Goal: Task Accomplishment & Management: Complete application form

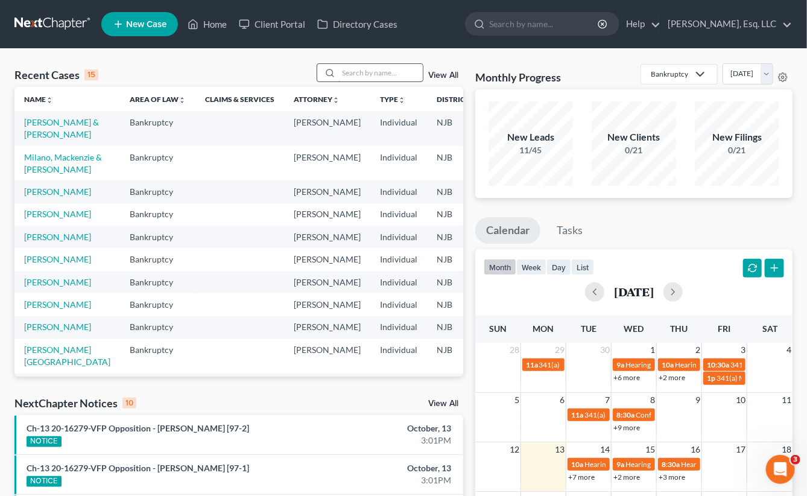
click at [360, 71] on input "search" at bounding box center [380, 72] width 84 height 17
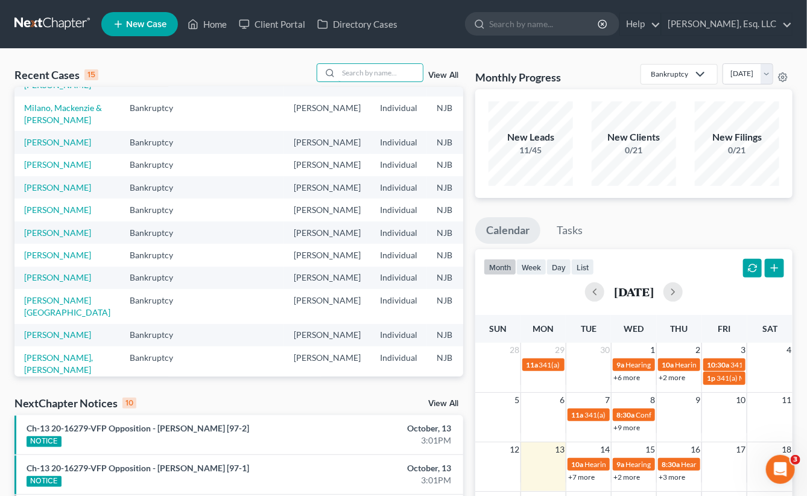
scroll to position [121, 0]
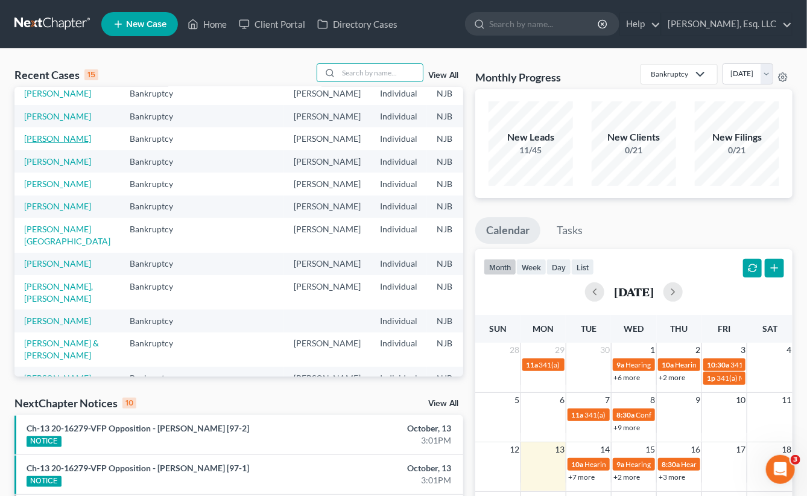
click at [30, 144] on link "[PERSON_NAME]" at bounding box center [57, 138] width 67 height 10
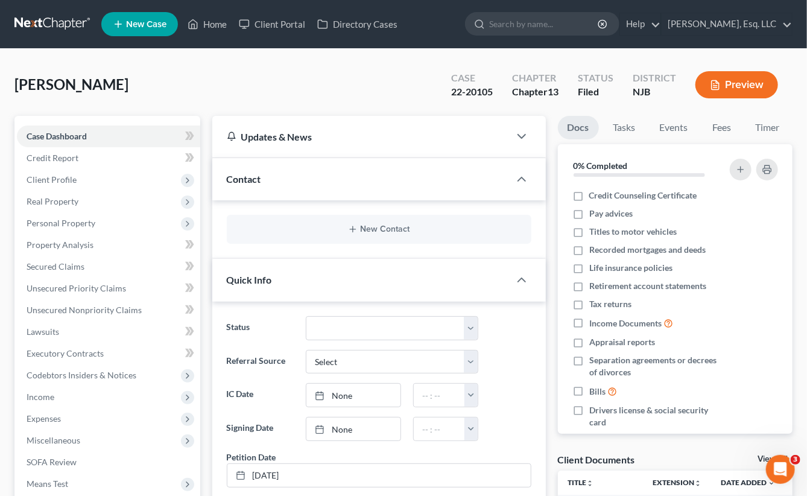
scroll to position [302, 0]
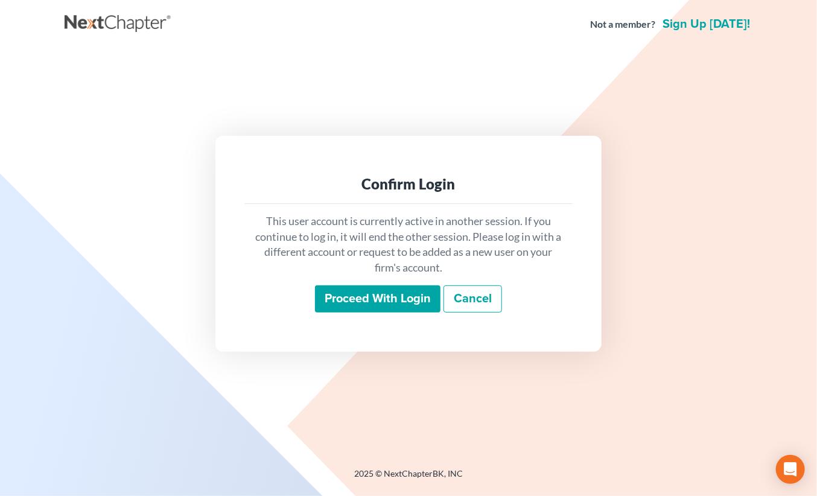
click at [379, 297] on input "Proceed with login" at bounding box center [377, 299] width 125 height 28
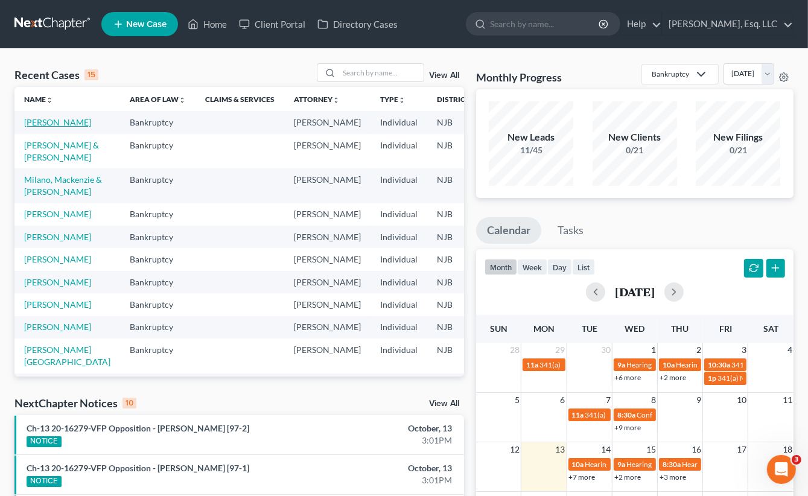
click at [42, 127] on link "[PERSON_NAME]" at bounding box center [57, 122] width 67 height 10
select select "6"
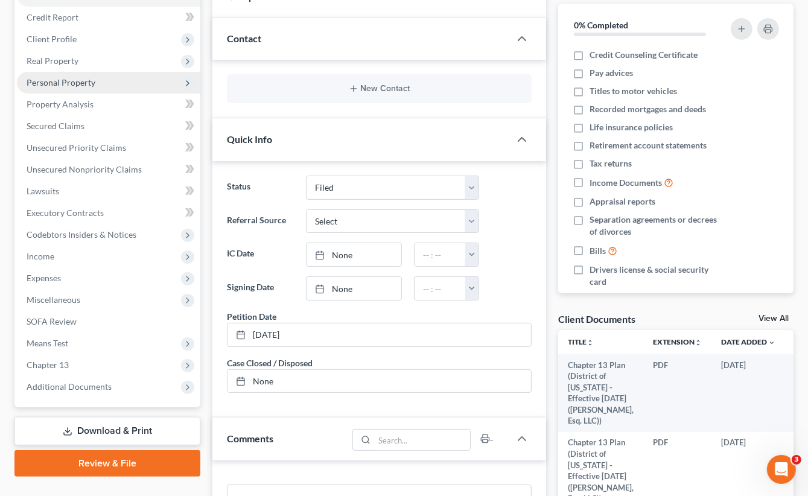
scroll to position [181, 0]
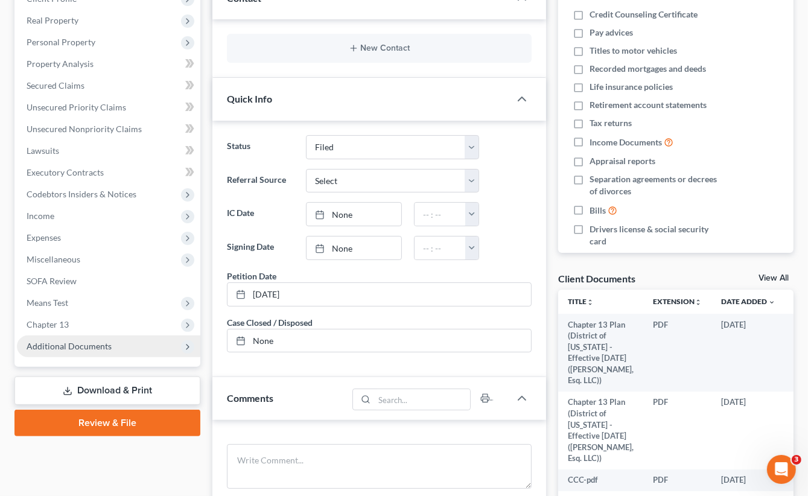
click at [72, 341] on span "Additional Documents" at bounding box center [69, 346] width 85 height 10
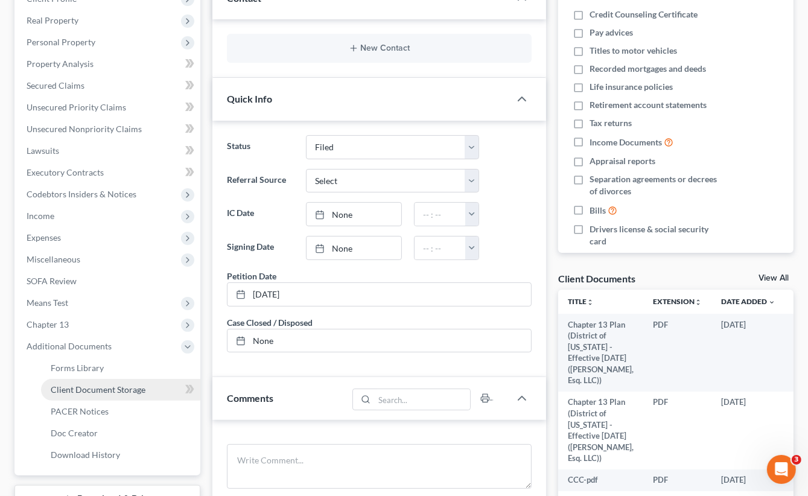
click at [113, 389] on span "Client Document Storage" at bounding box center [98, 389] width 95 height 10
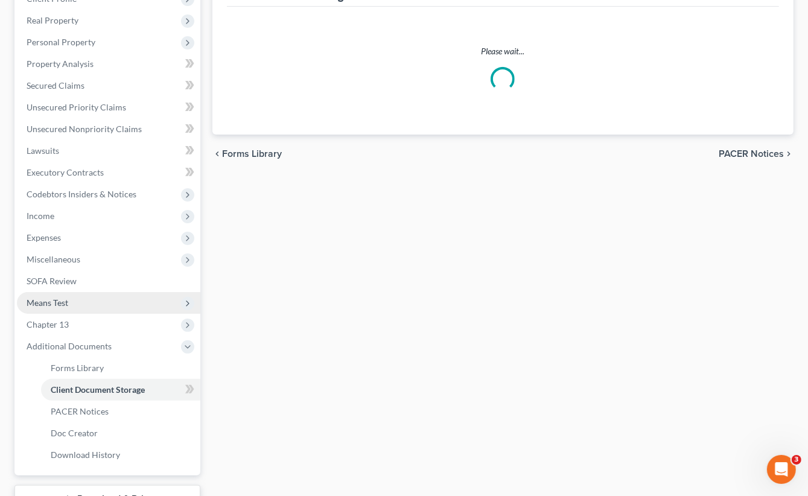
select select "9"
select select "19"
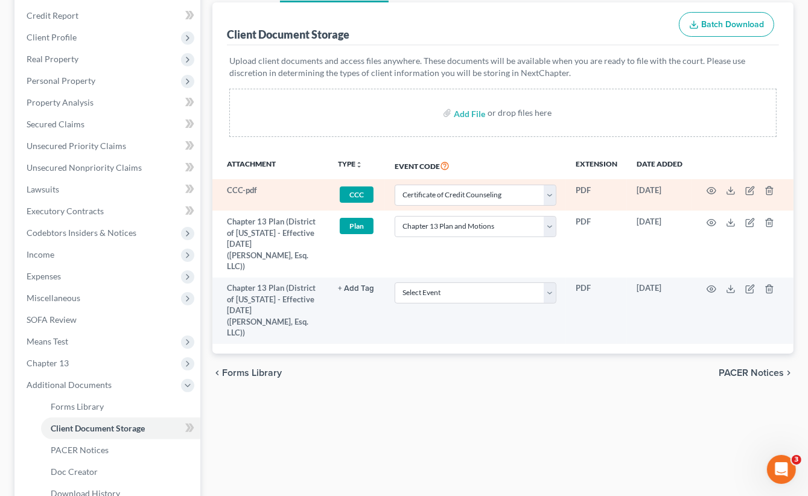
scroll to position [181, 0]
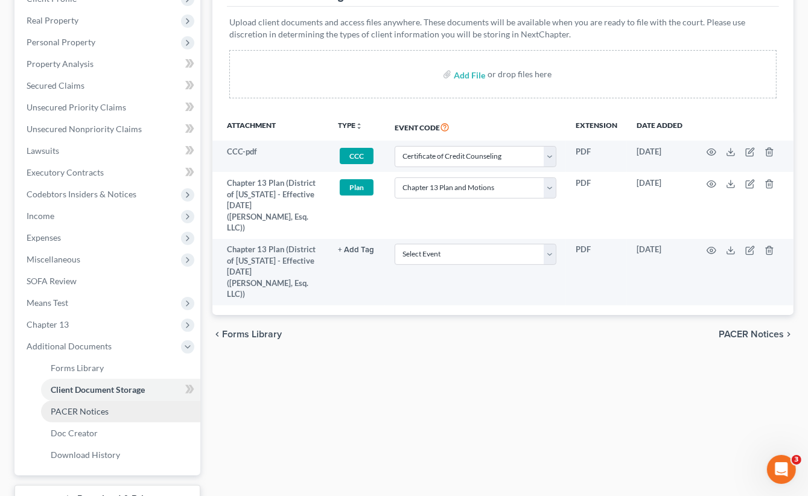
click at [95, 408] on span "PACER Notices" at bounding box center [80, 411] width 58 height 10
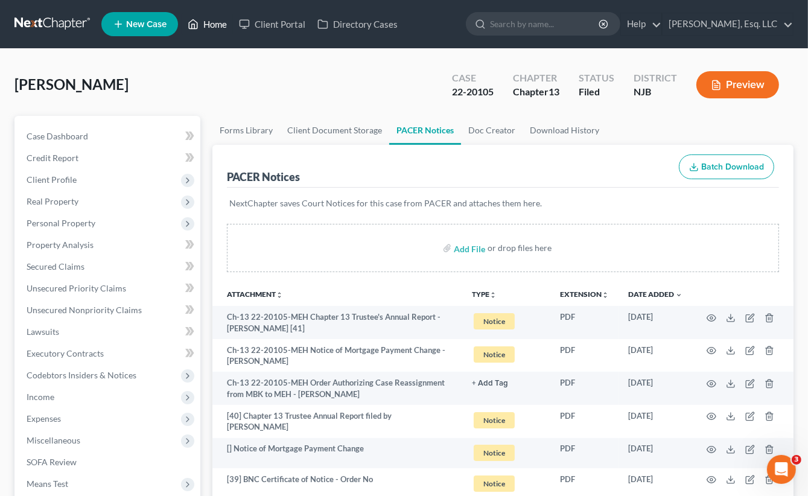
click at [217, 27] on link "Home" at bounding box center [207, 24] width 51 height 22
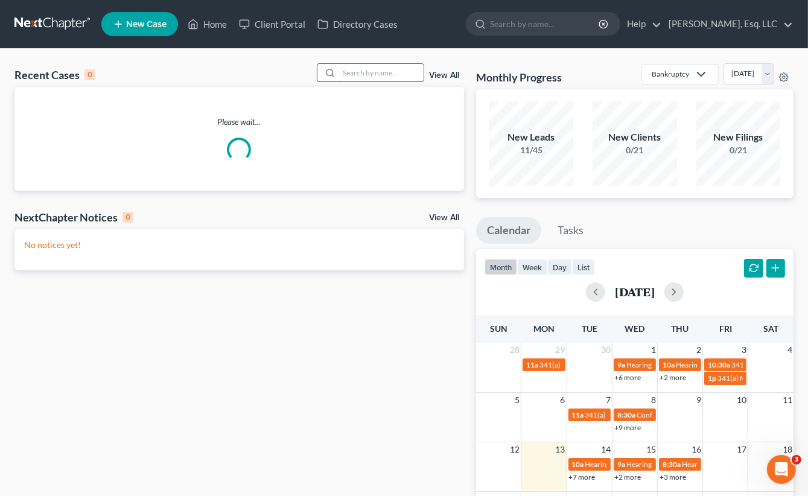
click at [346, 66] on input "search" at bounding box center [381, 72] width 84 height 17
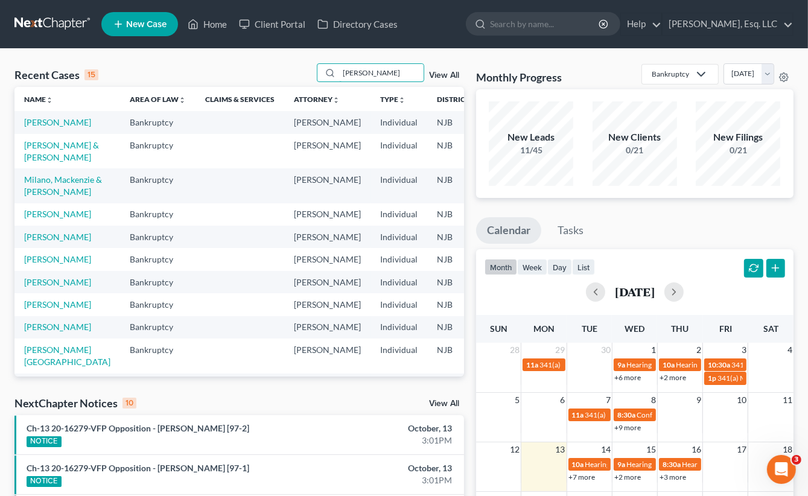
type input "[PERSON_NAME]"
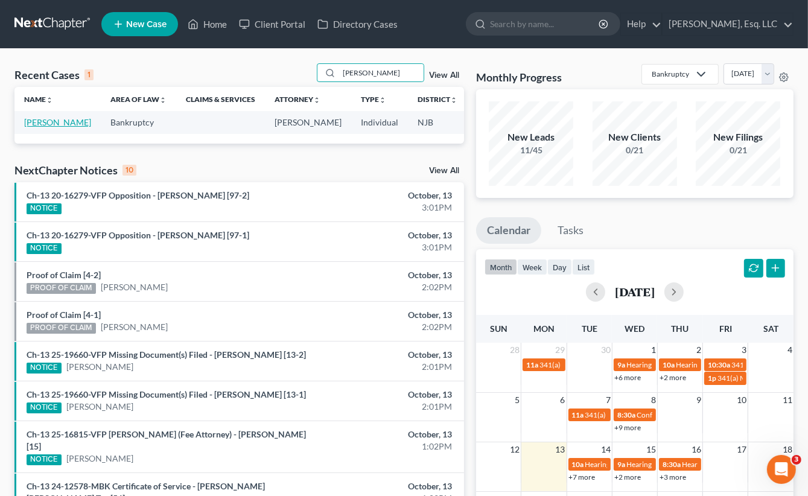
click at [30, 125] on link "[PERSON_NAME]" at bounding box center [57, 122] width 67 height 10
select select "0"
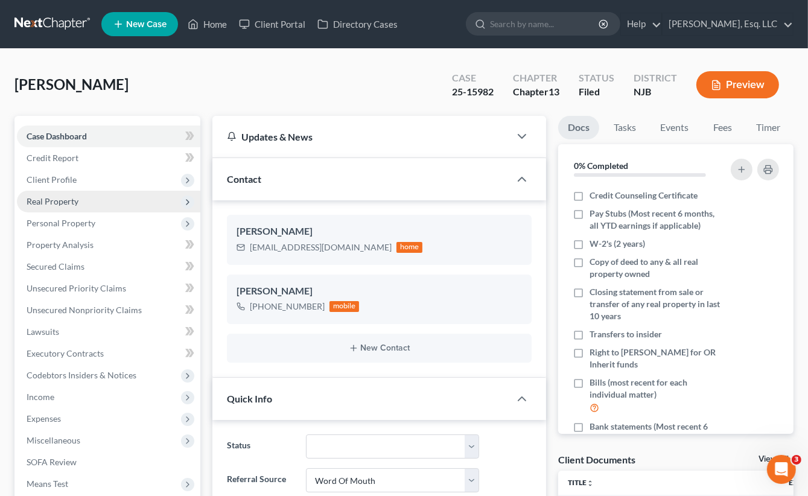
click at [71, 199] on span "Real Property" at bounding box center [53, 201] width 52 height 10
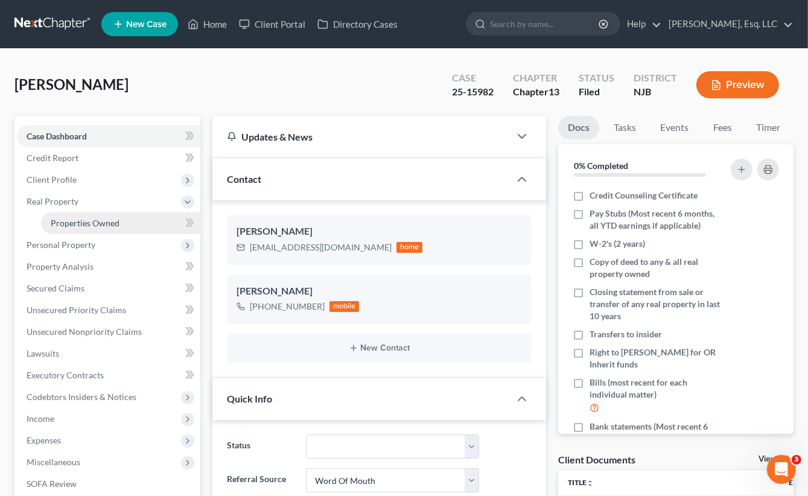
click at [101, 218] on span "Properties Owned" at bounding box center [85, 223] width 69 height 10
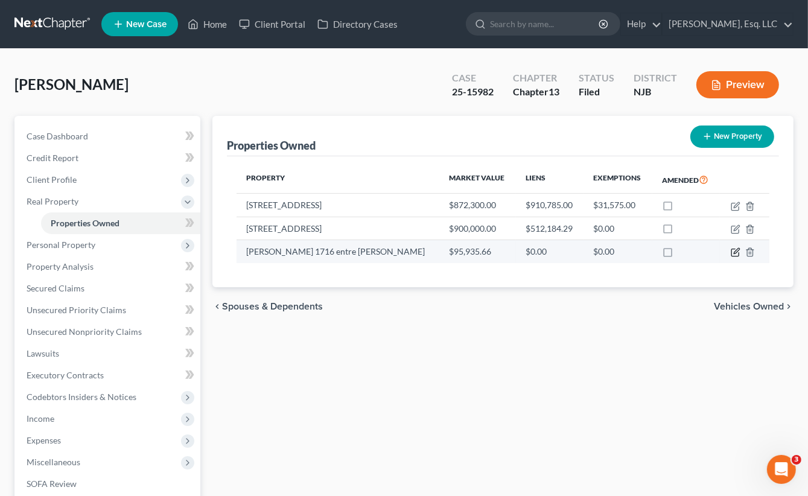
click at [738, 256] on icon "button" at bounding box center [734, 252] width 7 height 7
select select "0"
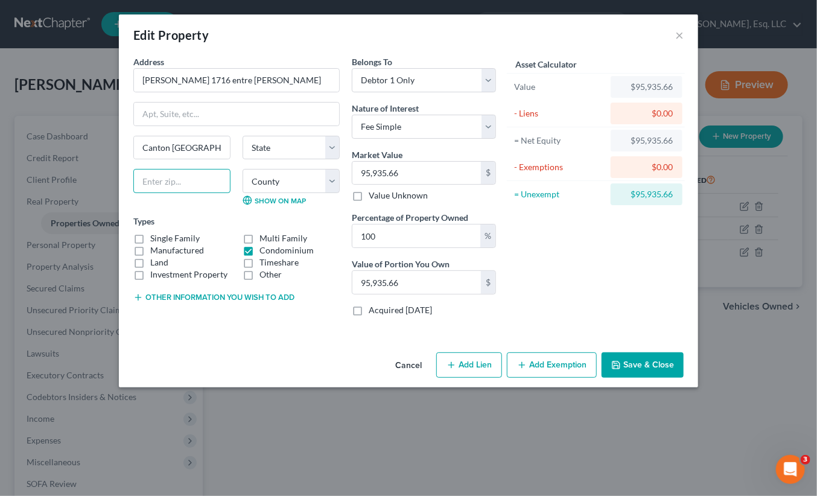
click at [201, 185] on input "text" at bounding box center [181, 181] width 97 height 24
click at [213, 181] on input "text" at bounding box center [181, 181] width 97 height 24
click at [343, 287] on div "Address * [PERSON_NAME] 1716 entre [PERSON_NAME] y Letamendy [GEOGRAPHIC_DATA] …" at bounding box center [236, 191] width 218 height 270
click at [150, 236] on label "Single Family" at bounding box center [174, 238] width 49 height 12
click at [155, 236] on input "Single Family" at bounding box center [159, 236] width 8 height 8
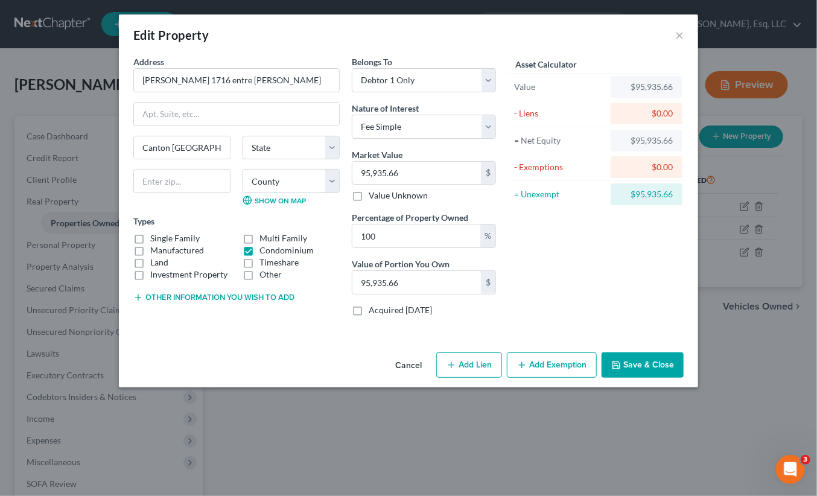
checkbox input "true"
click at [259, 249] on label "Condominium" at bounding box center [286, 250] width 54 height 12
click at [264, 249] on input "Condominium" at bounding box center [268, 248] width 8 height 8
checkbox input "false"
click at [309, 148] on select "State [US_STATE] AK AR AZ CA CO CT DE DC [GEOGRAPHIC_DATA] [GEOGRAPHIC_DATA] GU…" at bounding box center [291, 148] width 97 height 24
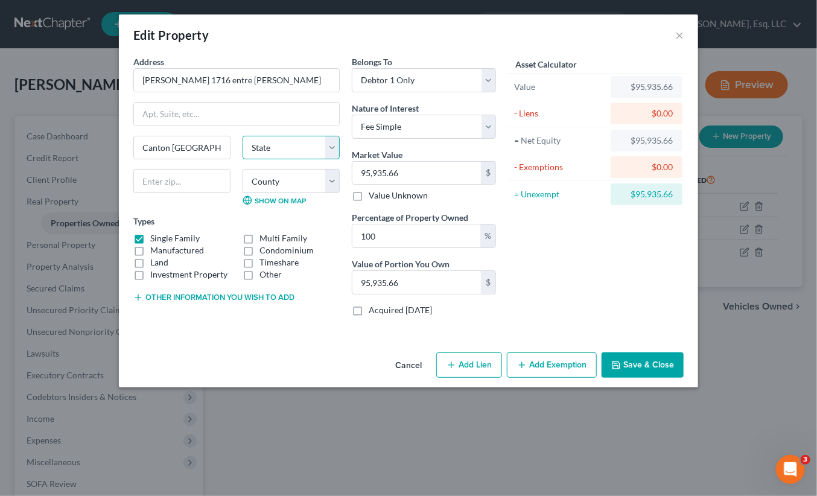
click at [316, 154] on select "State [US_STATE] AK AR AZ CA CO CT DE DC [GEOGRAPHIC_DATA] [GEOGRAPHIC_DATA] GU…" at bounding box center [291, 148] width 97 height 24
drag, startPoint x: 148, startPoint y: 183, endPoint x: 157, endPoint y: 183, distance: 9.7
click at [148, 183] on input "text" at bounding box center [181, 181] width 97 height 24
type input "[GEOGRAPHIC_DATA]"
click at [653, 370] on button "Save & Close" at bounding box center [642, 364] width 82 height 25
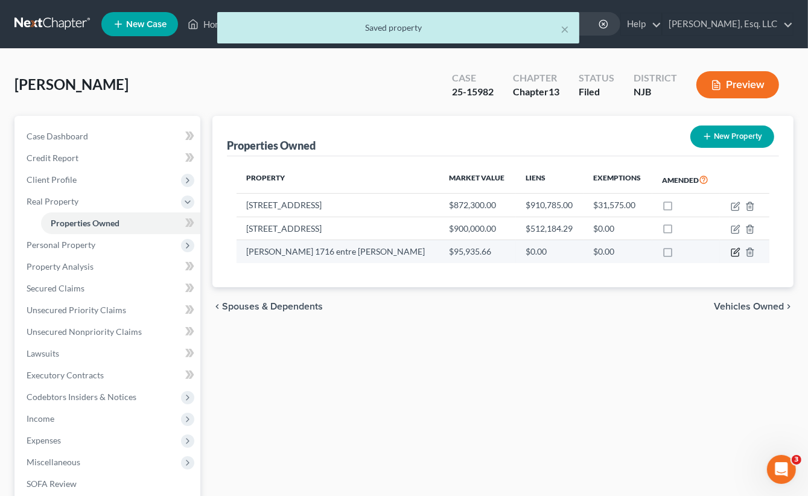
click at [740, 257] on icon "button" at bounding box center [736, 252] width 10 height 10
select select "0"
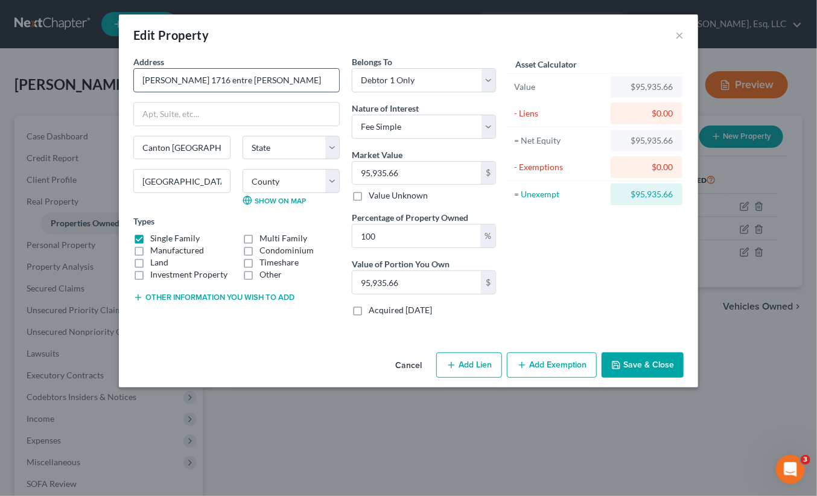
click at [330, 78] on input "[PERSON_NAME] 1716 entre [PERSON_NAME]" at bounding box center [236, 80] width 205 height 23
type input "[PERSON_NAME] 1716 entre [PERSON_NAME] - [GEOGRAPHIC_DATA]"
click at [649, 362] on button "Save & Close" at bounding box center [642, 364] width 82 height 25
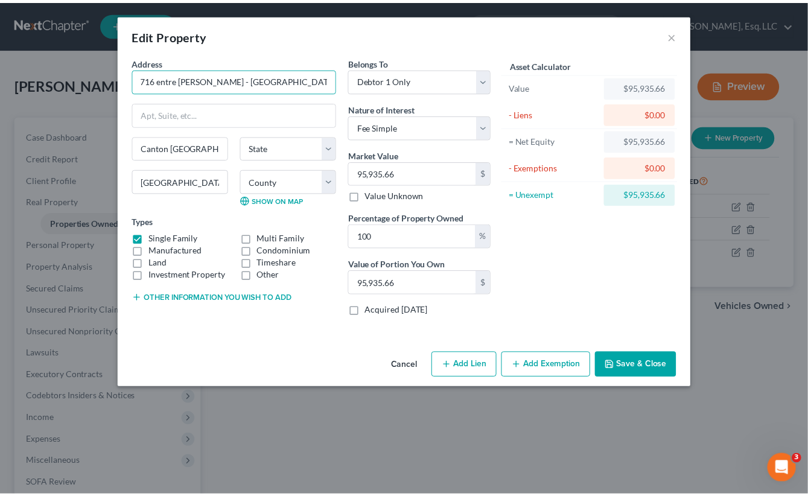
scroll to position [0, 0]
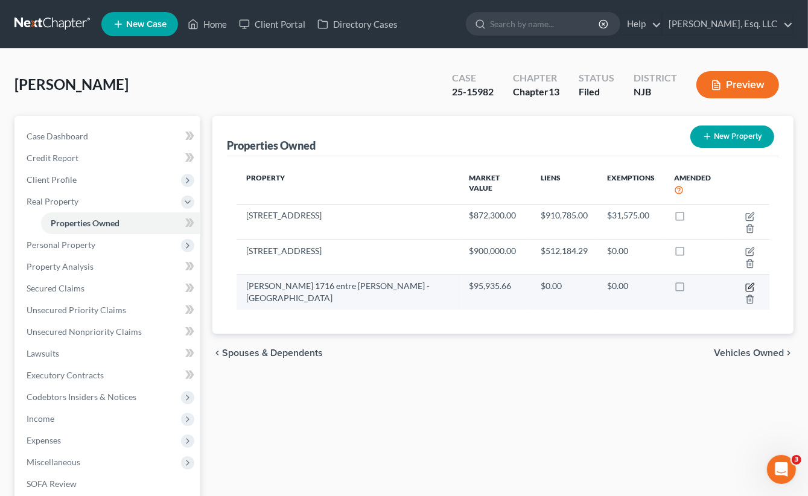
click at [749, 284] on icon "button" at bounding box center [750, 287] width 10 height 10
select select "0"
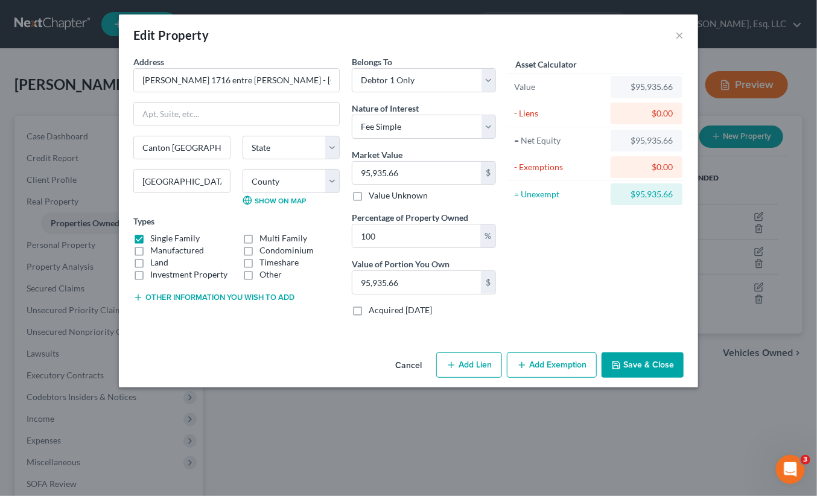
click at [642, 364] on button "Save & Close" at bounding box center [642, 364] width 82 height 25
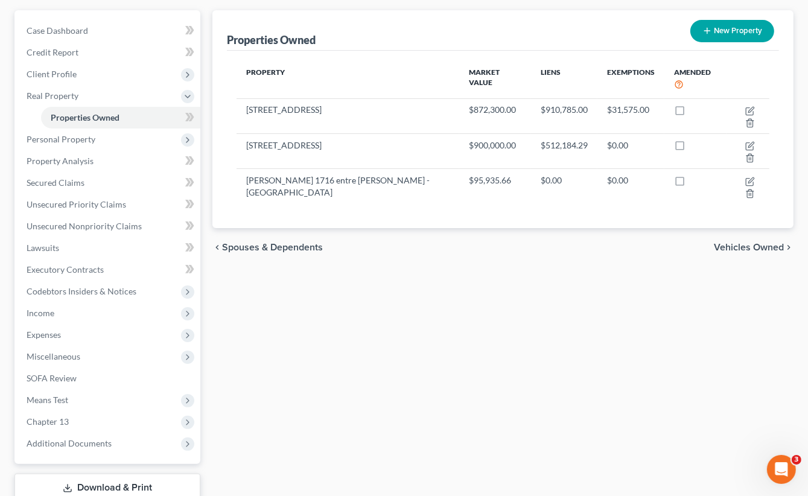
scroll to position [188, 0]
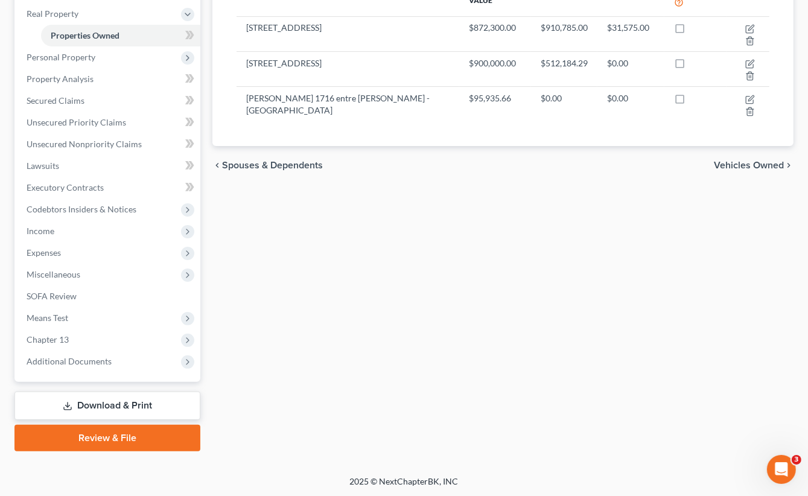
click at [121, 396] on link "Download & Print" at bounding box center [107, 406] width 186 height 28
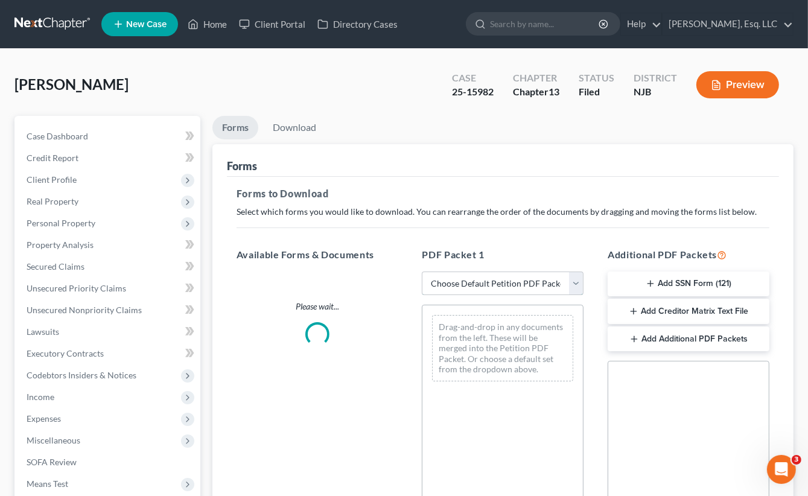
click at [526, 273] on select "Choose Default Petition PDF Packet Complete Bankruptcy Petition (all forms and …" at bounding box center [503, 283] width 162 height 24
click at [422, 271] on select "Choose Default Petition PDF Packet Complete Bankruptcy Petition (all forms and …" at bounding box center [503, 283] width 162 height 24
select select "2"
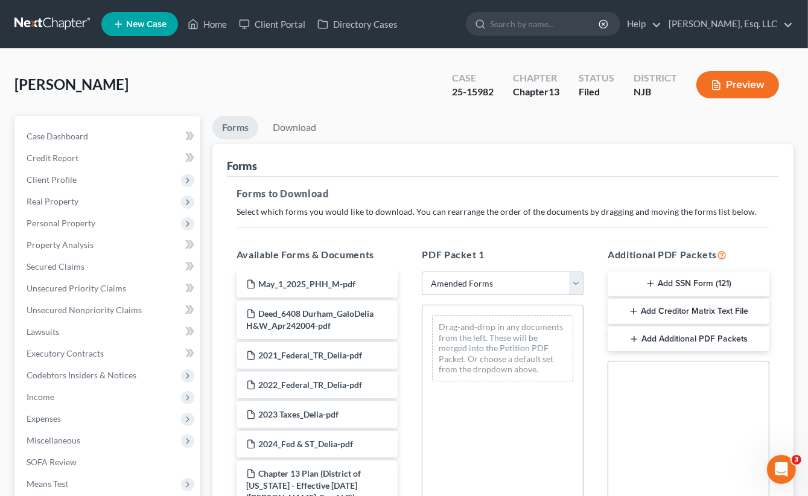
scroll to position [784, 0]
click at [574, 281] on select "Choose Default Petition PDF Packet Complete Bankruptcy Petition (all forms and …" at bounding box center [503, 283] width 162 height 24
click at [422, 271] on select "Choose Default Petition PDF Packet Complete Bankruptcy Petition (all forms and …" at bounding box center [503, 283] width 162 height 24
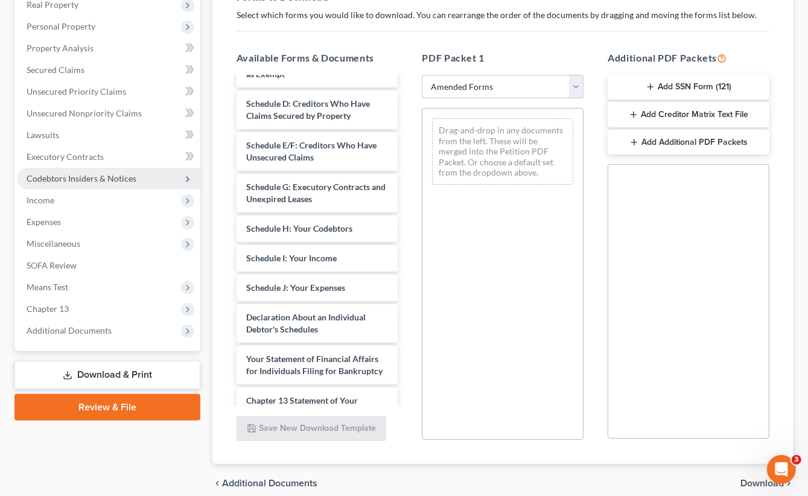
scroll to position [248, 0]
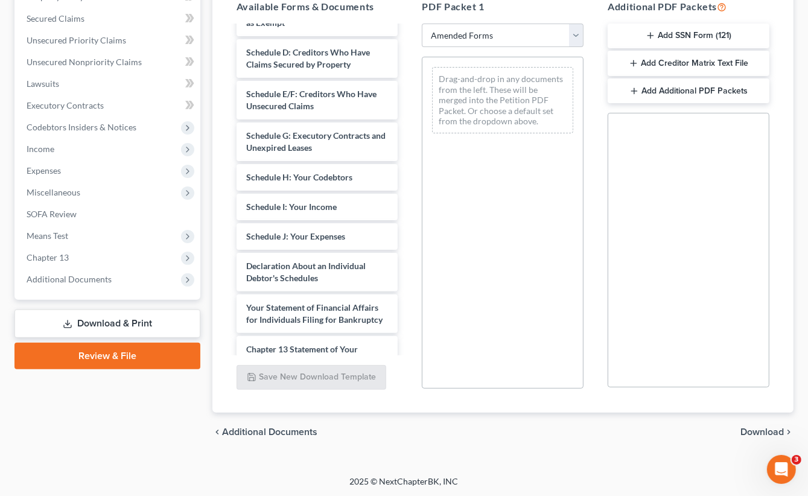
click at [113, 319] on link "Download & Print" at bounding box center [107, 323] width 186 height 28
click at [77, 278] on span "Additional Documents" at bounding box center [69, 279] width 85 height 10
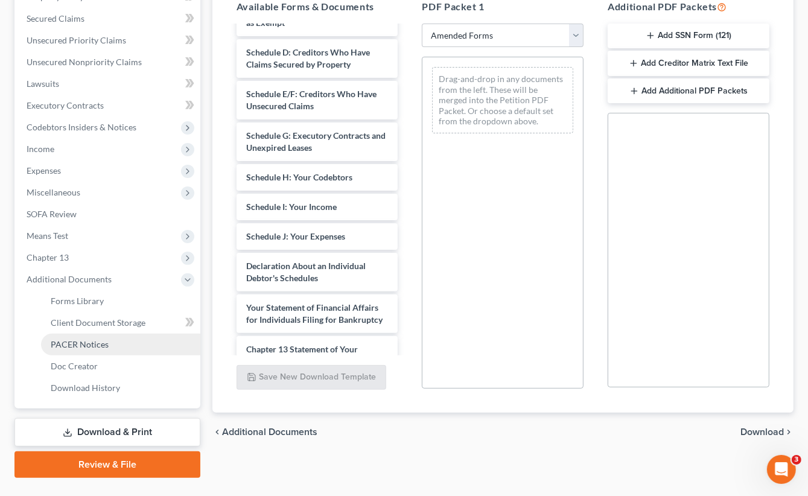
click at [106, 339] on span "PACER Notices" at bounding box center [80, 344] width 58 height 10
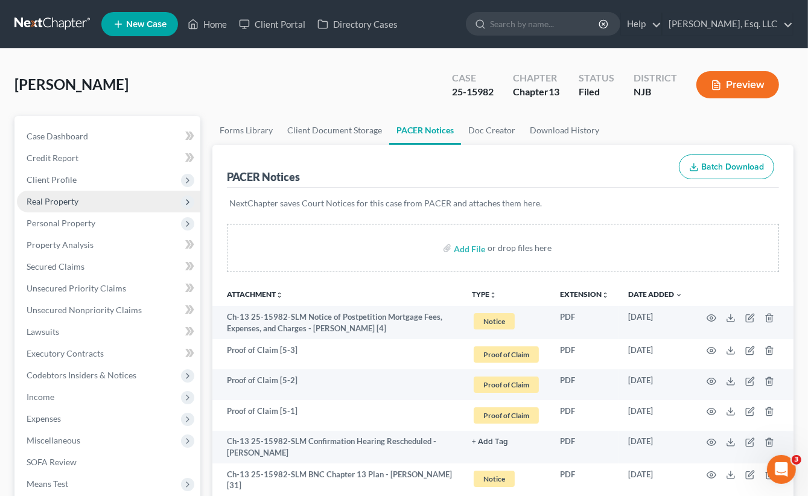
click at [60, 200] on span "Real Property" at bounding box center [53, 201] width 52 height 10
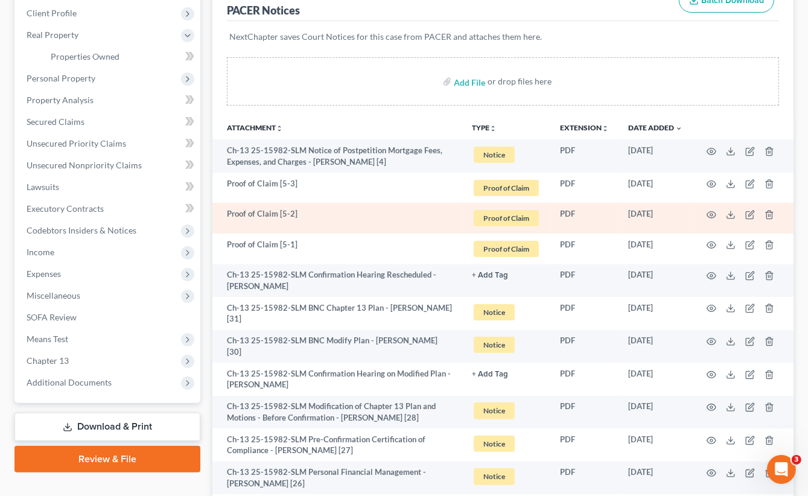
scroll to position [302, 0]
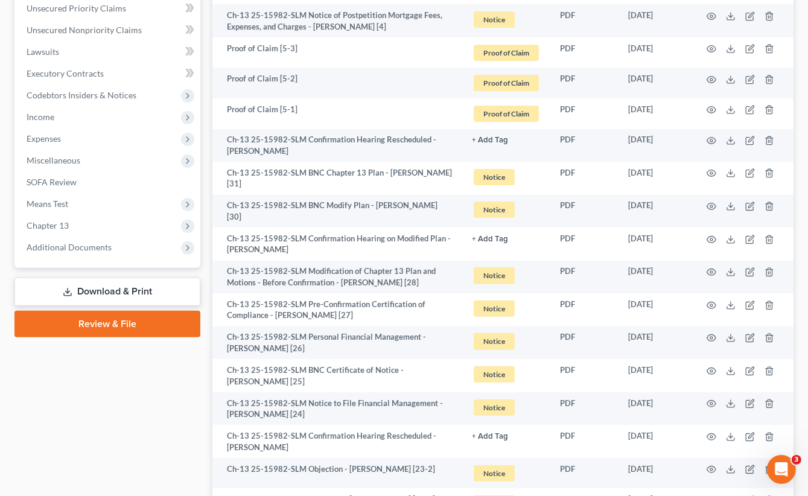
click at [116, 284] on link "Download & Print" at bounding box center [107, 292] width 186 height 28
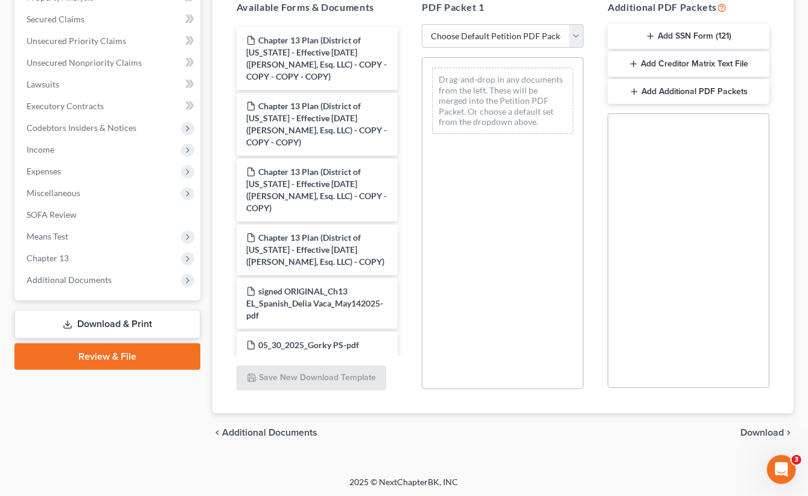
scroll to position [248, 0]
click at [554, 38] on select "Choose Default Petition PDF Packet Complete Bankruptcy Petition (all forms and …" at bounding box center [503, 36] width 162 height 24
select select "2"
click at [422, 24] on select "Choose Default Petition PDF Packet Complete Bankruptcy Petition (all forms and …" at bounding box center [503, 36] width 162 height 24
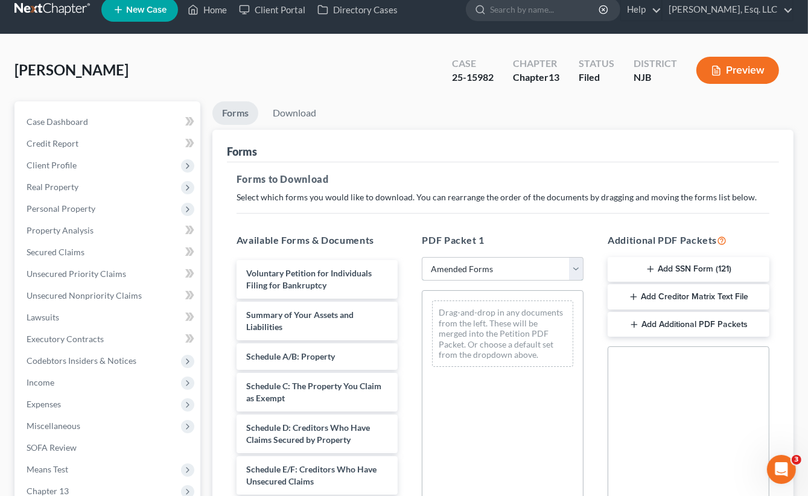
scroll to position [0, 0]
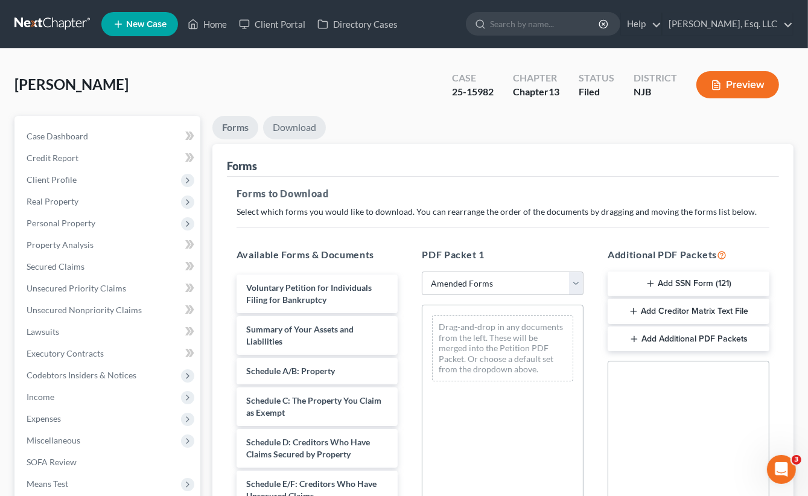
click at [303, 124] on link "Download" at bounding box center [294, 128] width 63 height 24
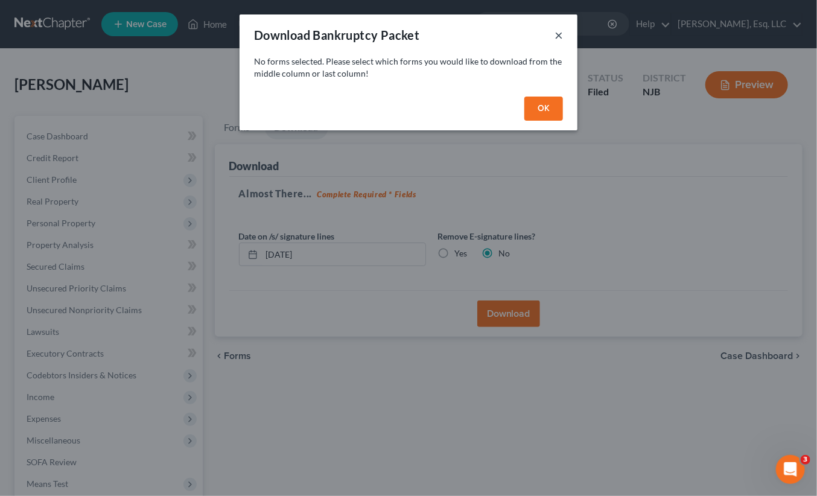
click at [556, 37] on button "×" at bounding box center [558, 35] width 8 height 14
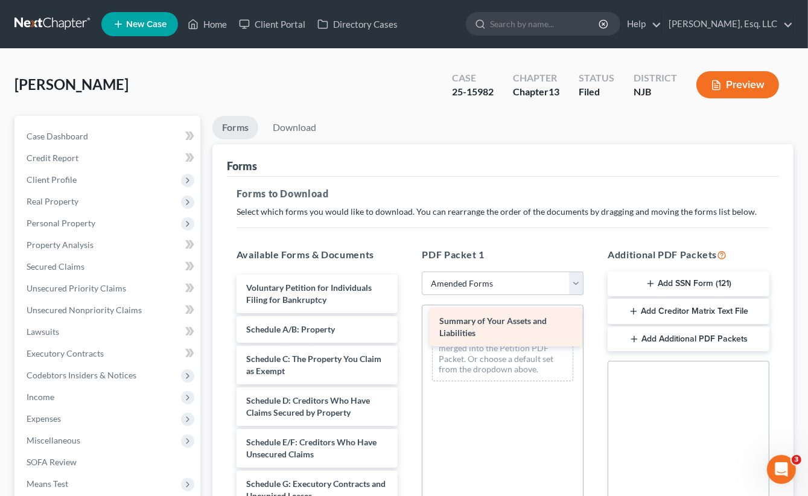
drag, startPoint x: 293, startPoint y: 328, endPoint x: 486, endPoint y: 320, distance: 193.2
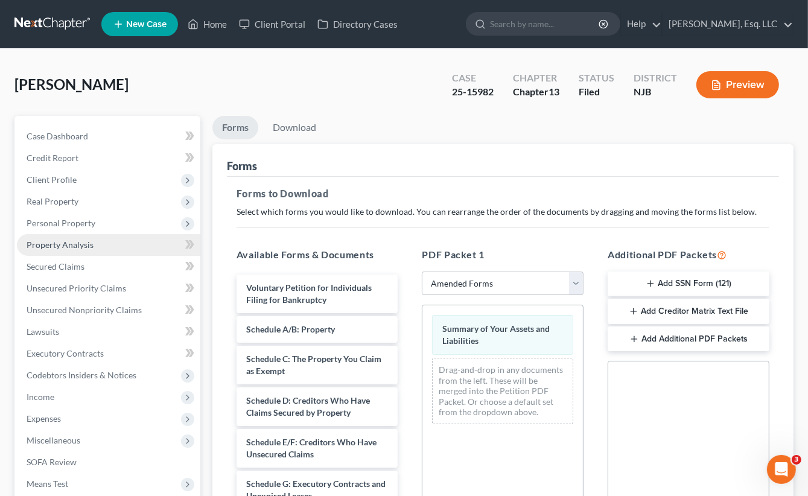
click at [60, 241] on span "Property Analysis" at bounding box center [60, 244] width 67 height 10
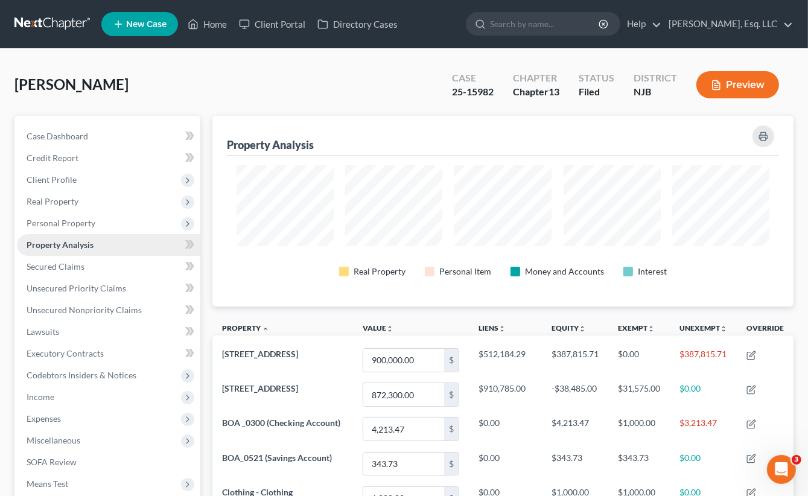
scroll to position [191, 582]
click at [72, 223] on span "Personal Property" at bounding box center [61, 223] width 69 height 10
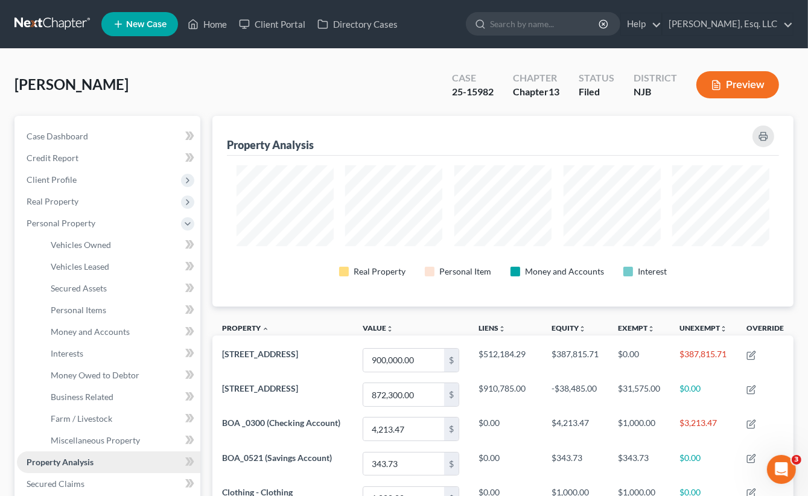
click at [80, 463] on span "Property Analysis" at bounding box center [60, 462] width 67 height 10
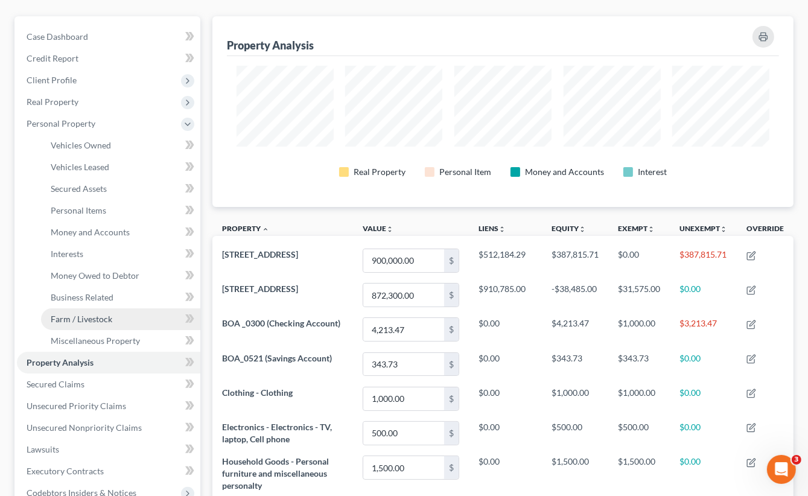
scroll to position [302, 0]
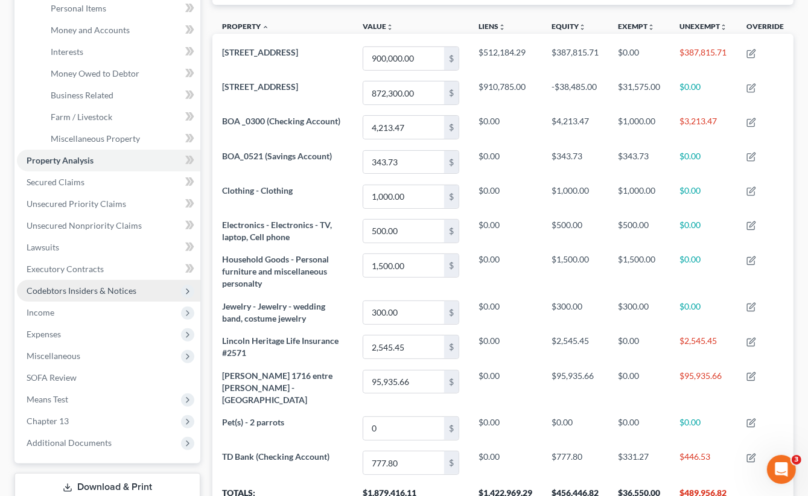
click at [71, 294] on span "Codebtors Insiders & Notices" at bounding box center [82, 290] width 110 height 10
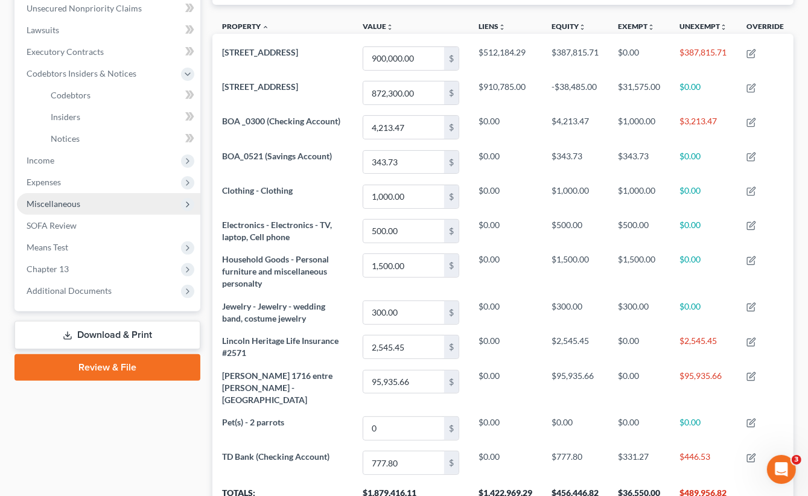
click at [52, 206] on span "Miscellaneous" at bounding box center [54, 203] width 54 height 10
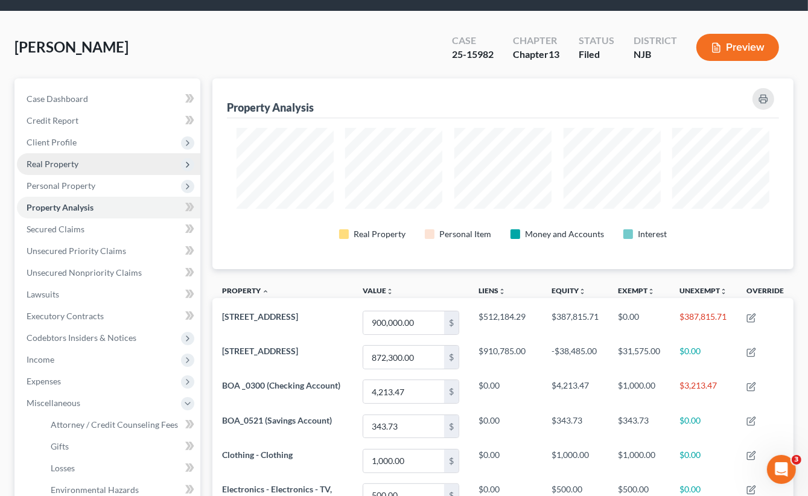
scroll to position [0, 0]
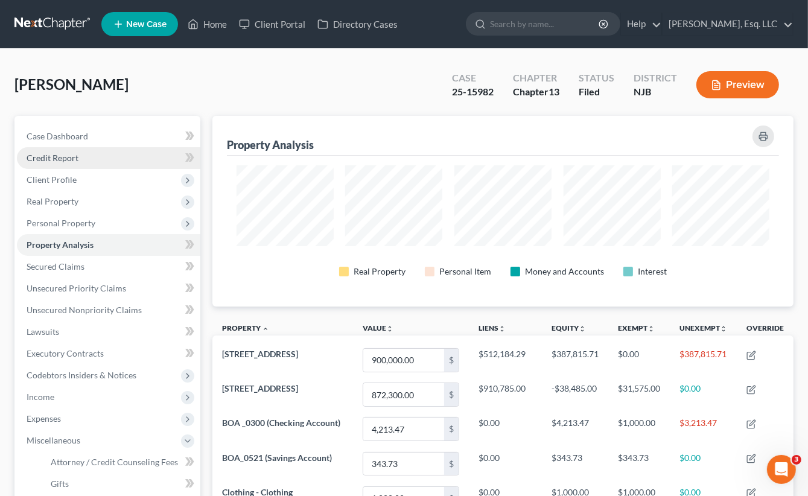
click at [58, 155] on span "Credit Report" at bounding box center [53, 158] width 52 height 10
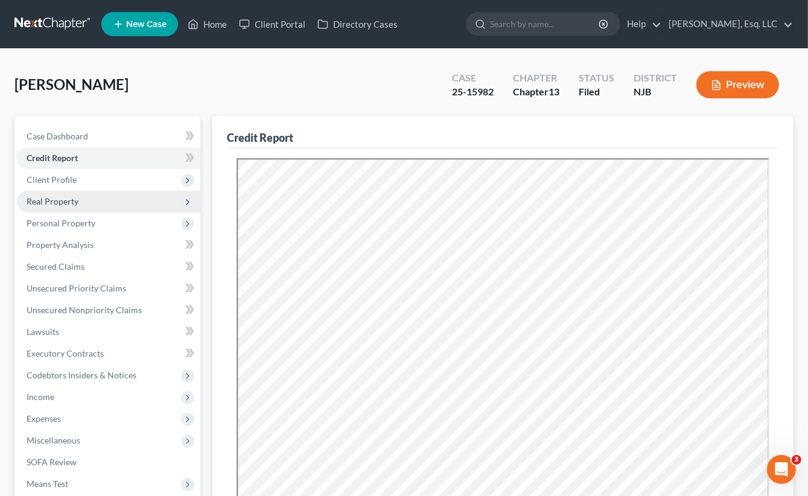
click at [60, 202] on span "Real Property" at bounding box center [53, 201] width 52 height 10
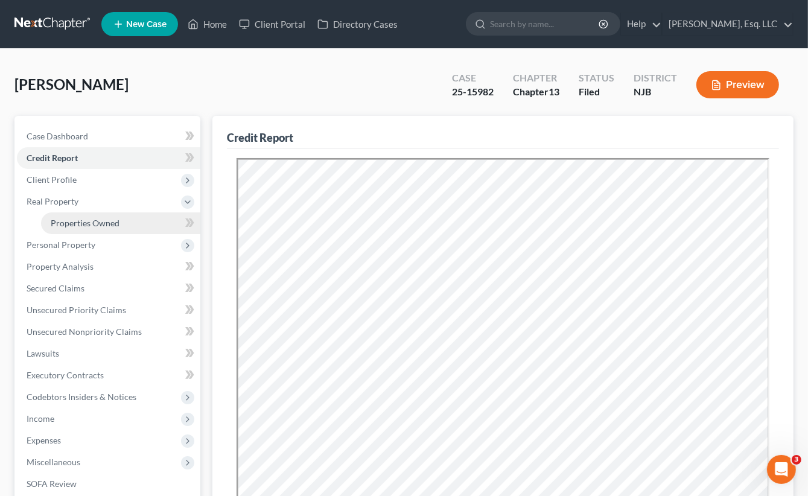
click at [79, 220] on span "Properties Owned" at bounding box center [85, 223] width 69 height 10
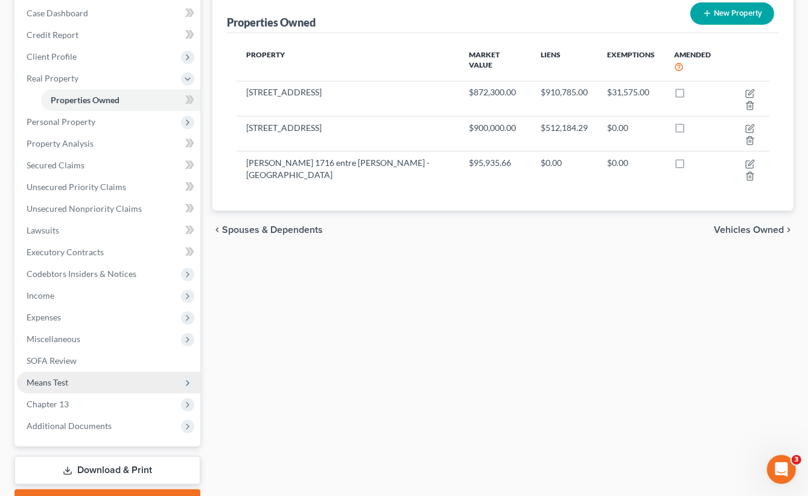
scroll to position [188, 0]
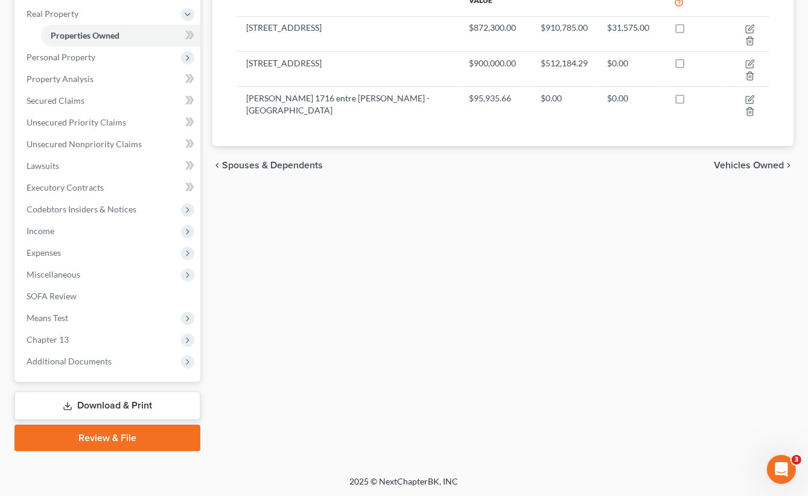
click at [113, 405] on link "Download & Print" at bounding box center [107, 406] width 186 height 28
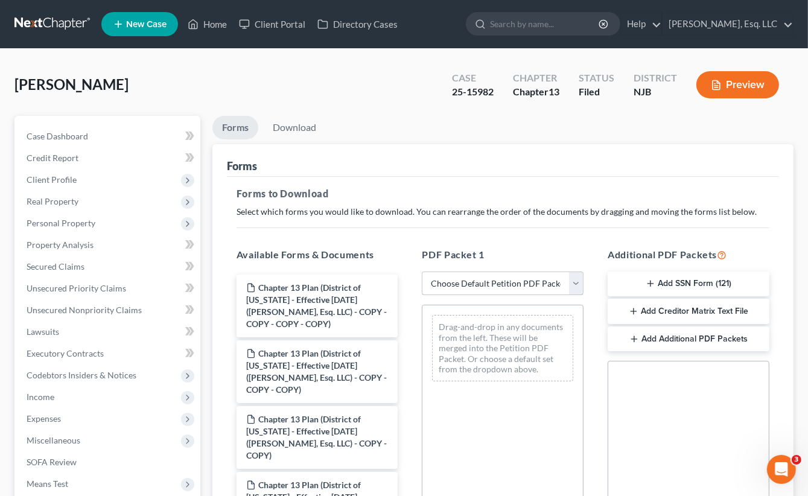
click at [512, 286] on select "Choose Default Petition PDF Packet Complete Bankruptcy Petition (all forms and …" at bounding box center [503, 283] width 162 height 24
select select "2"
click at [422, 271] on select "Choose Default Petition PDF Packet Complete Bankruptcy Petition (all forms and …" at bounding box center [503, 283] width 162 height 24
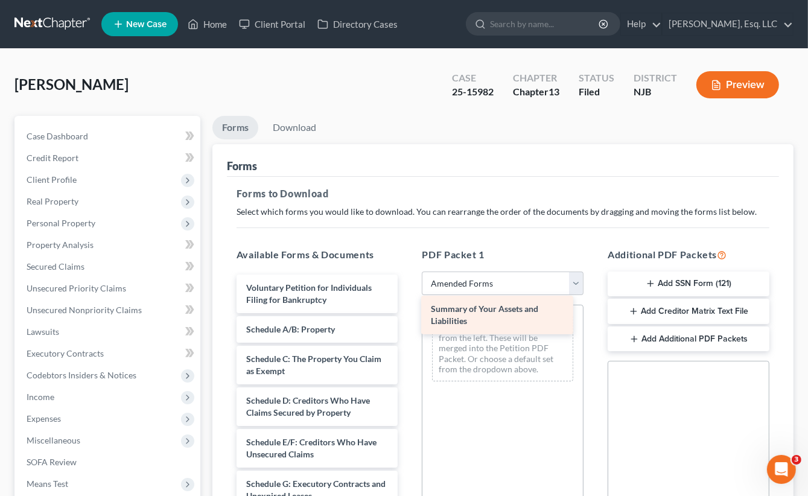
drag, startPoint x: 270, startPoint y: 331, endPoint x: 455, endPoint y: 311, distance: 185.6
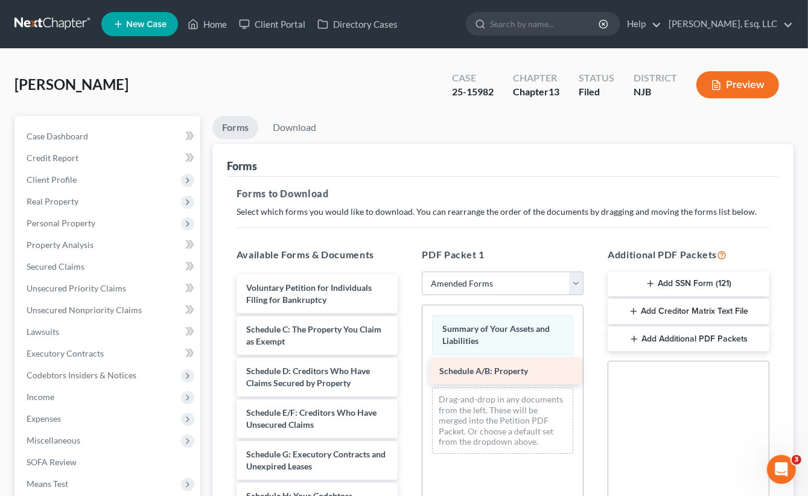
drag, startPoint x: 261, startPoint y: 322, endPoint x: 454, endPoint y: 364, distance: 197.7
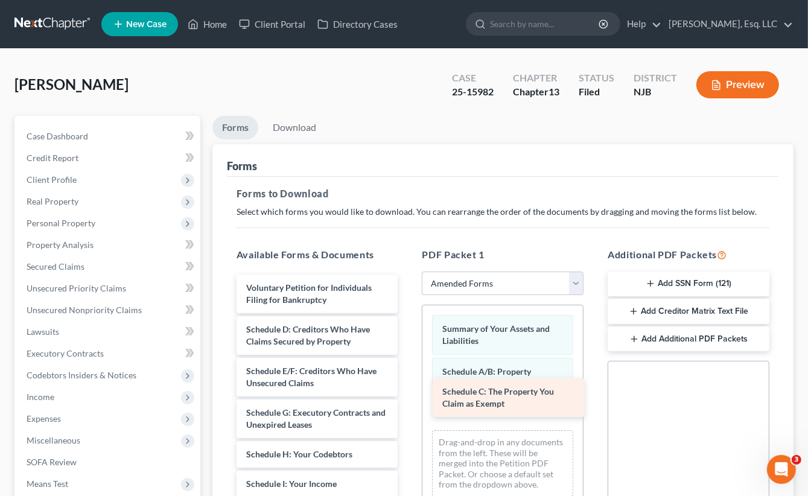
drag, startPoint x: 282, startPoint y: 333, endPoint x: 478, endPoint y: 396, distance: 206.0
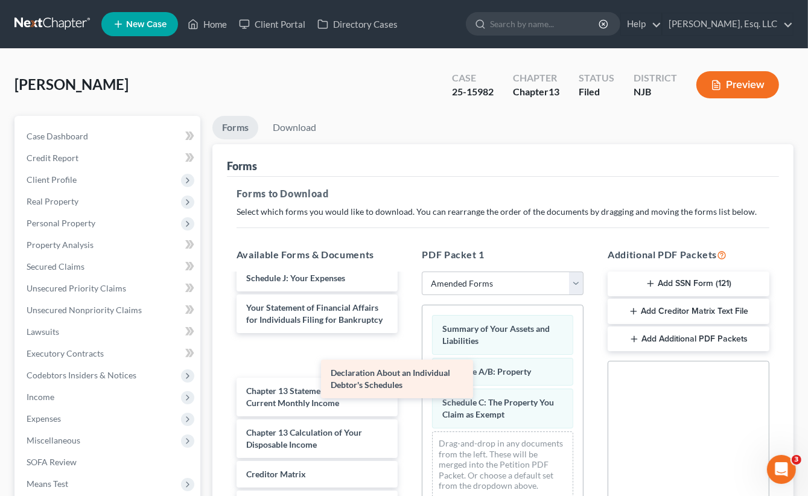
scroll to position [217, 0]
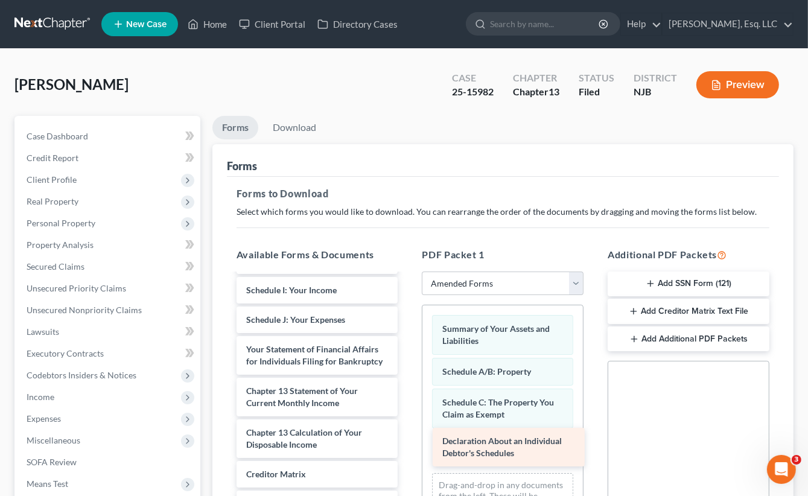
drag, startPoint x: 305, startPoint y: 312, endPoint x: 501, endPoint y: 452, distance: 241.2
click at [408, 452] on div "Declaration About an Individual Debtor's Schedules Voluntary Petition for Indiv…" at bounding box center [317, 340] width 181 height 519
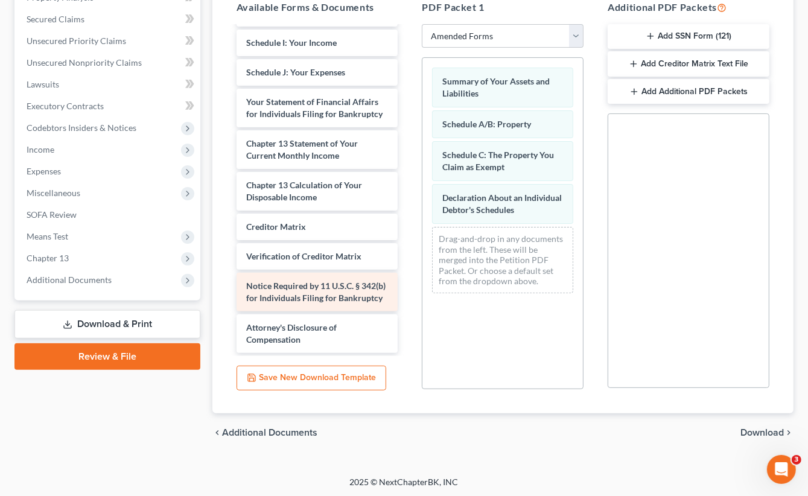
scroll to position [248, 0]
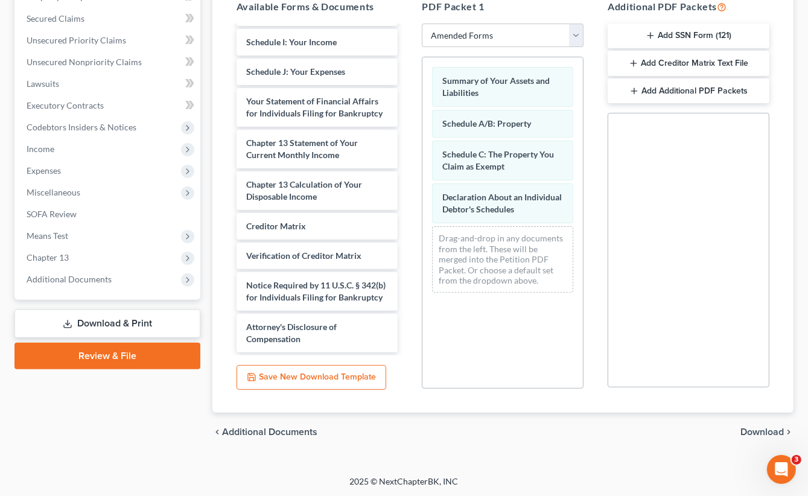
click at [755, 427] on span "Download" at bounding box center [761, 432] width 43 height 10
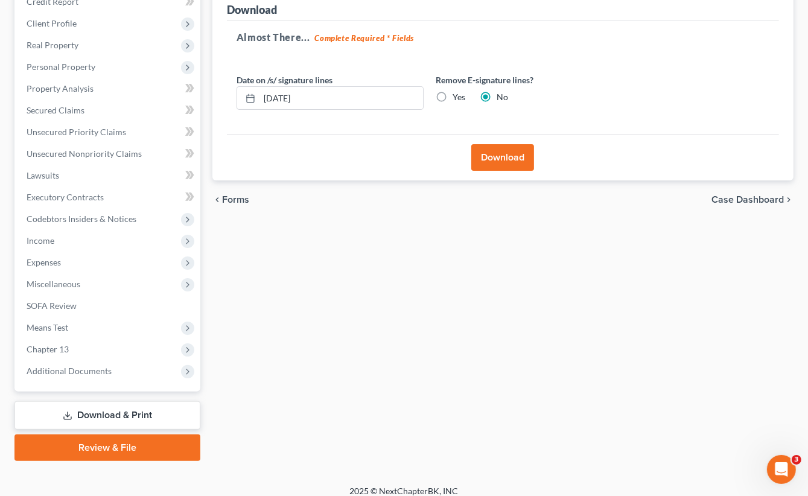
scroll to position [166, 0]
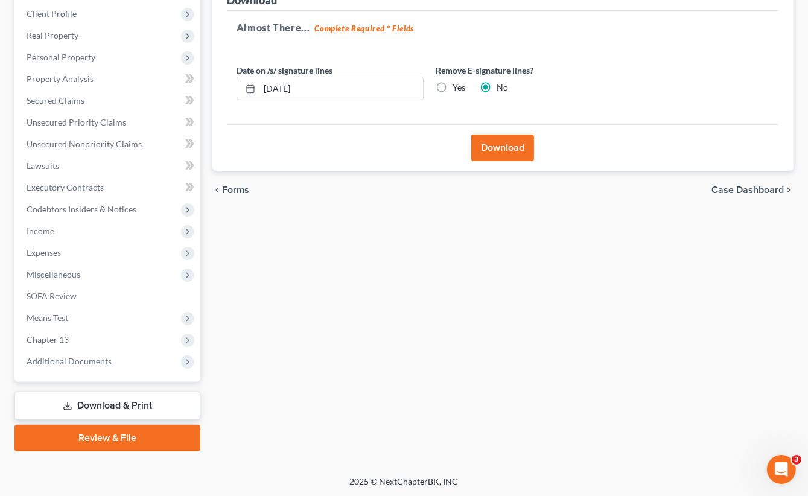
click at [501, 137] on button "Download" at bounding box center [502, 148] width 63 height 27
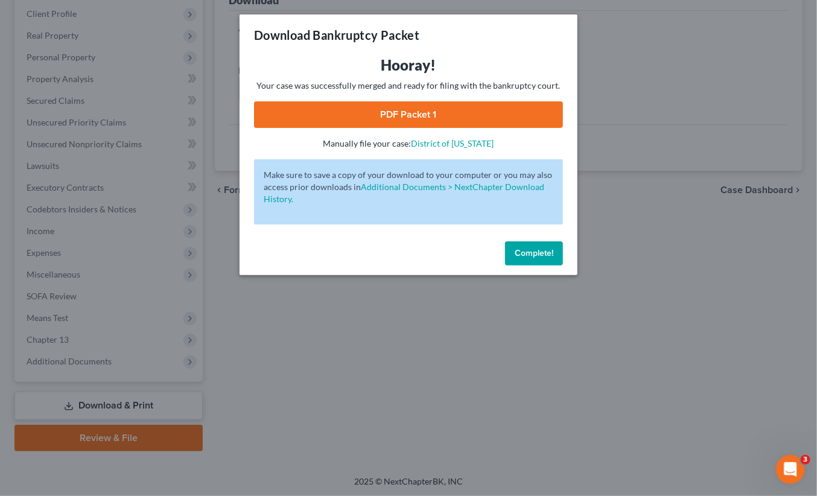
click at [420, 107] on link "PDF Packet 1" at bounding box center [408, 114] width 309 height 27
drag, startPoint x: 524, startPoint y: 256, endPoint x: 530, endPoint y: 261, distance: 8.2
click at [524, 256] on span "Complete!" at bounding box center [534, 253] width 39 height 10
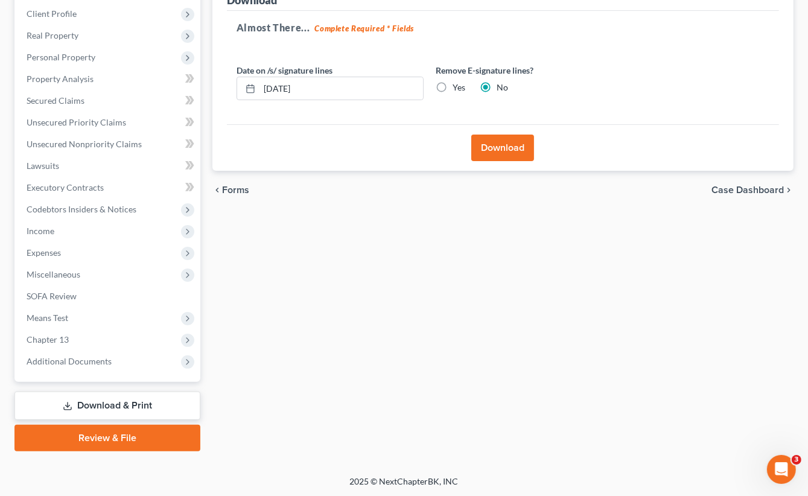
click at [514, 30] on h5 "Almost There... Complete Required * Fields" at bounding box center [502, 28] width 533 height 14
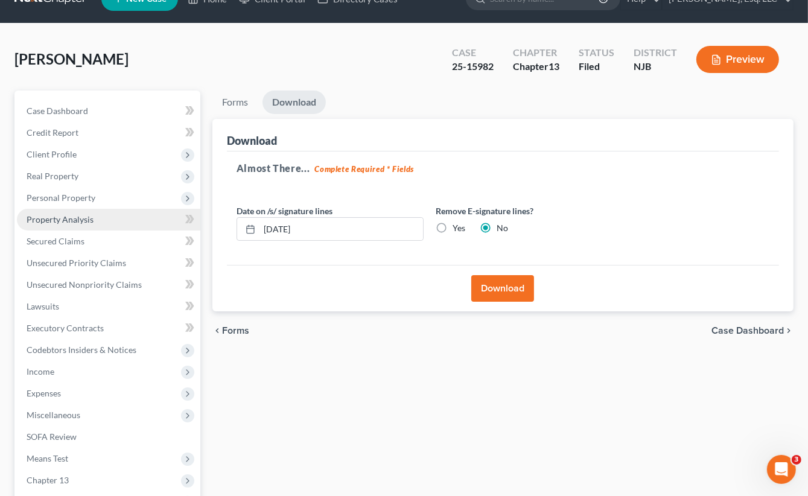
scroll to position [0, 0]
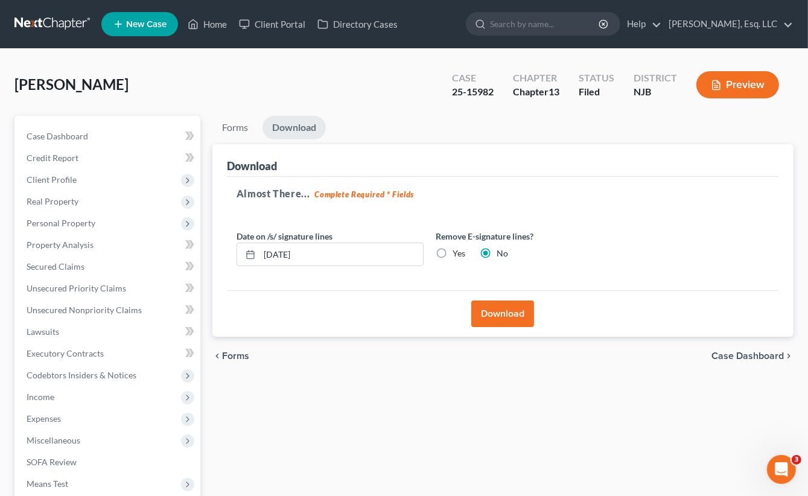
click at [557, 479] on div "Forms Download Forms Forms to Download Select which forms you would like to dow…" at bounding box center [502, 366] width 593 height 501
click at [570, 460] on div "Forms Download Forms Forms to Download Select which forms you would like to dow…" at bounding box center [502, 366] width 593 height 501
click at [220, 22] on link "Home" at bounding box center [207, 24] width 51 height 22
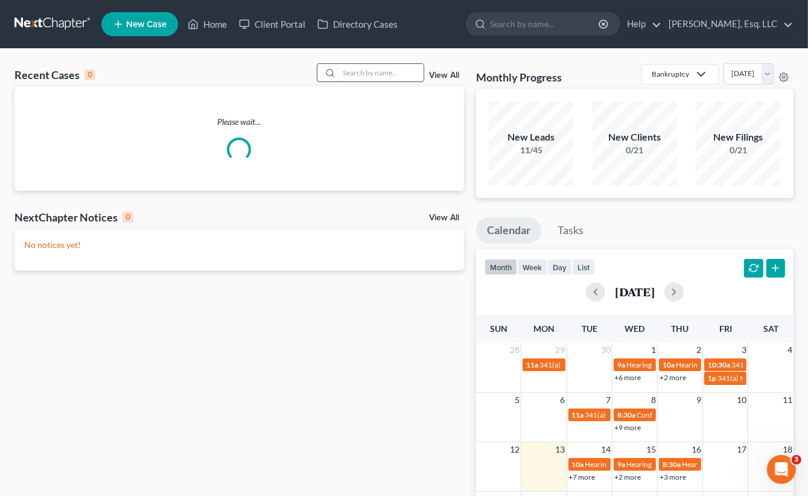
click at [350, 72] on input "search" at bounding box center [381, 72] width 84 height 17
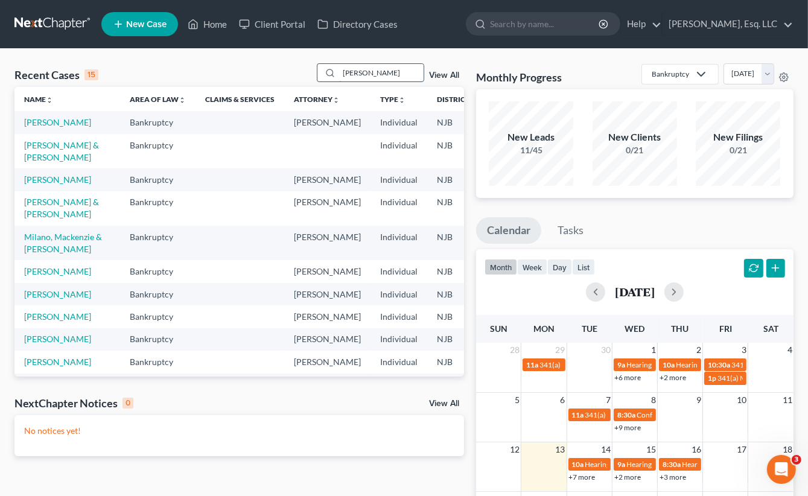
type input "[PERSON_NAME]"
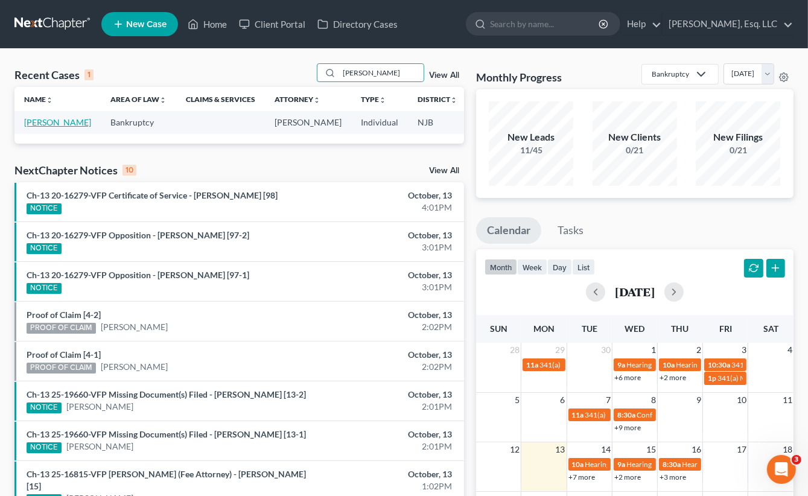
click at [39, 127] on link "[PERSON_NAME]" at bounding box center [57, 122] width 67 height 10
select select "1"
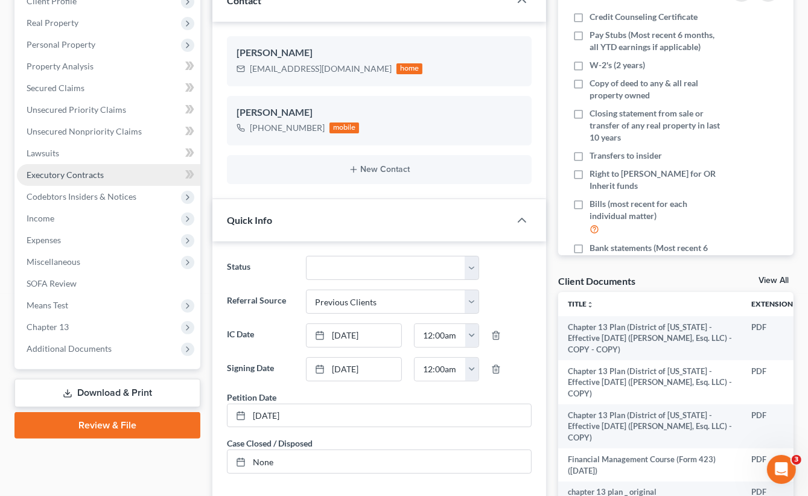
scroll to position [181, 0]
